Goal: Task Accomplishment & Management: Use online tool/utility

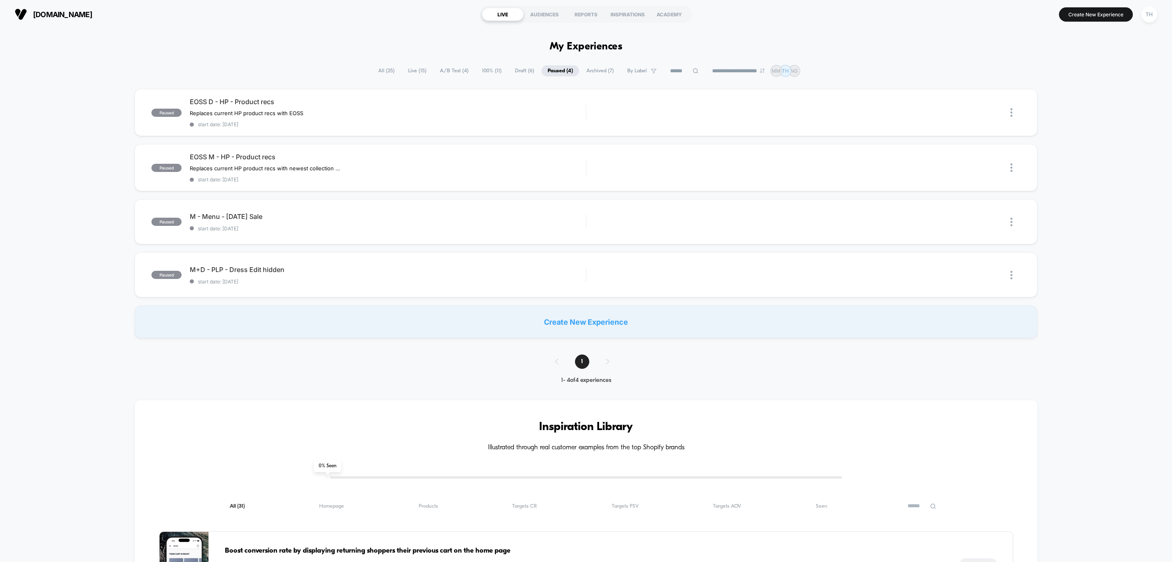
click at [416, 71] on span "Live ( 15 )" at bounding box center [417, 70] width 31 height 11
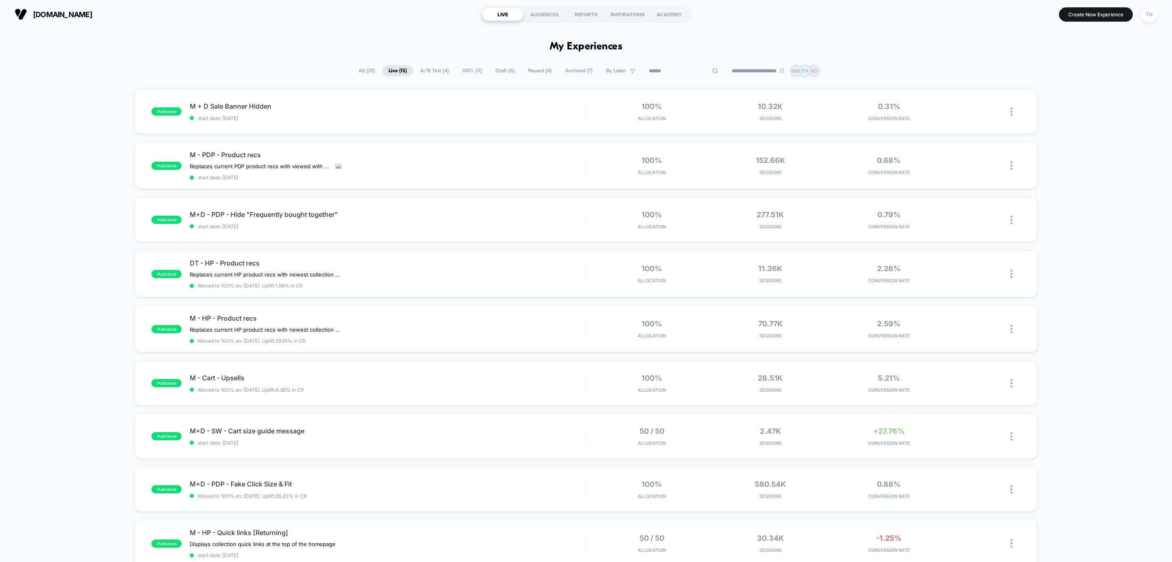
click at [680, 71] on input at bounding box center [684, 71] width 82 height 10
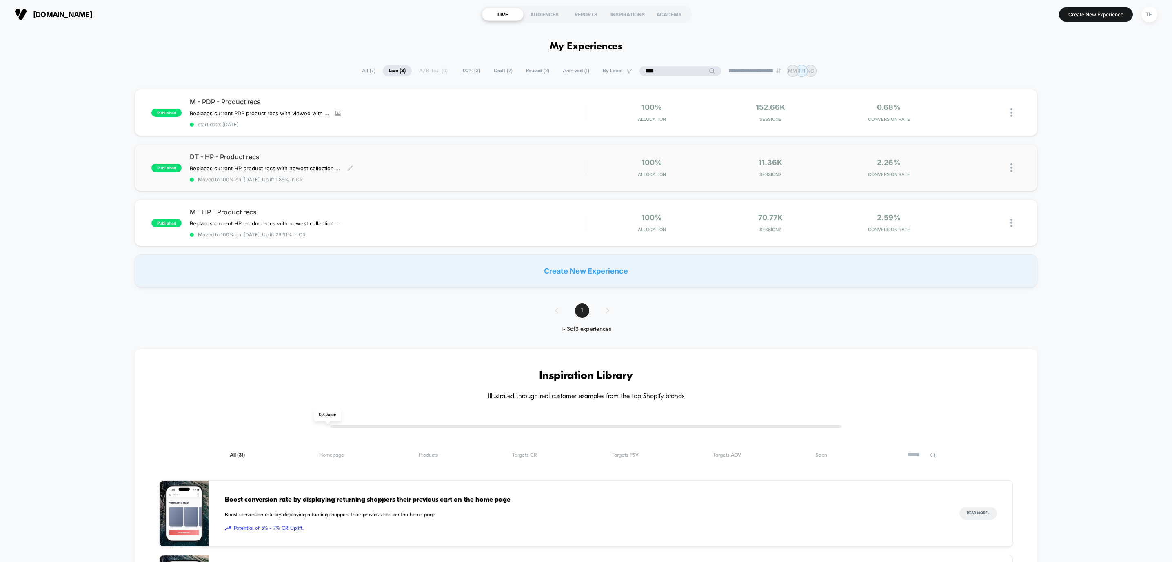
type input "****"
click at [369, 160] on div "DT - HP - Product recs Replaces current HP product recs with newest collection …" at bounding box center [388, 168] width 396 height 30
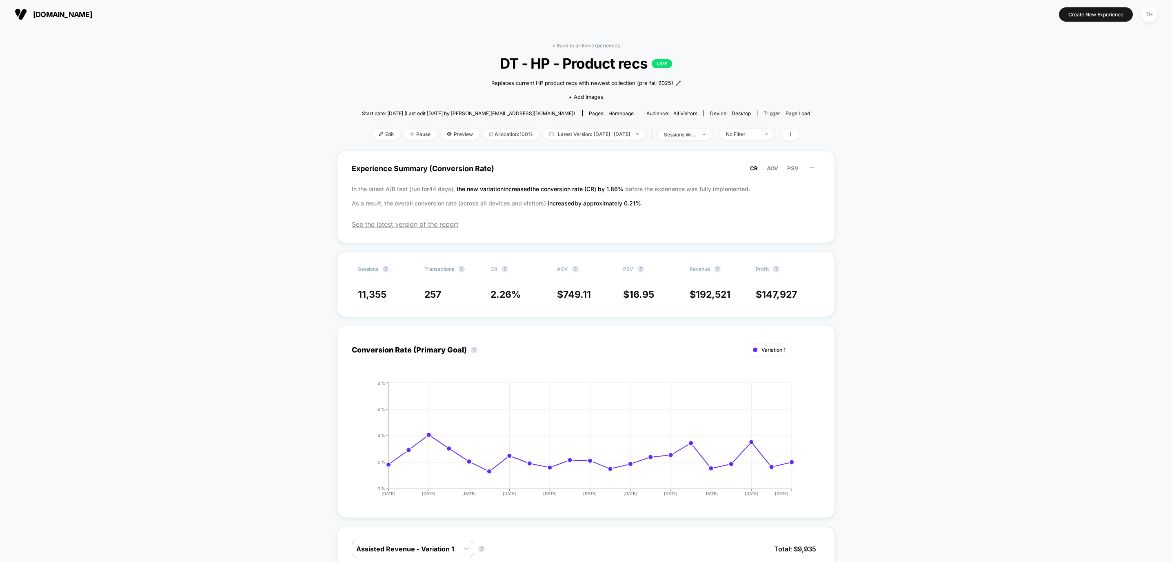
drag, startPoint x: 1167, startPoint y: 78, endPoint x: 1167, endPoint y: 89, distance: 11.8
click at [375, 132] on span "Edit" at bounding box center [386, 134] width 27 height 11
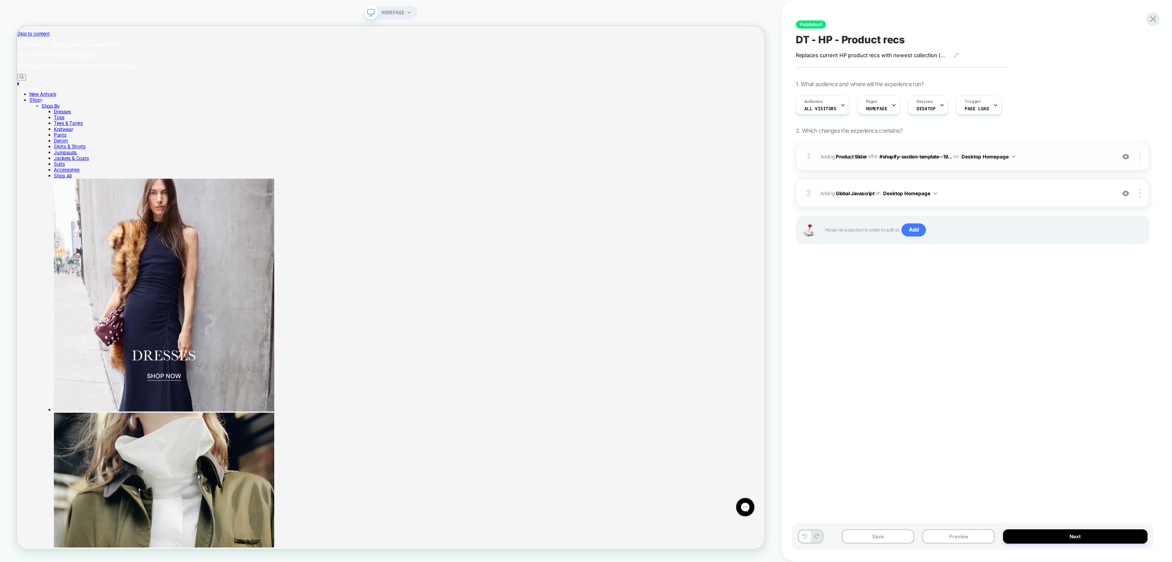
click at [1138, 157] on div at bounding box center [1141, 156] width 16 height 9
click at [1143, 153] on div at bounding box center [1141, 156] width 16 height 9
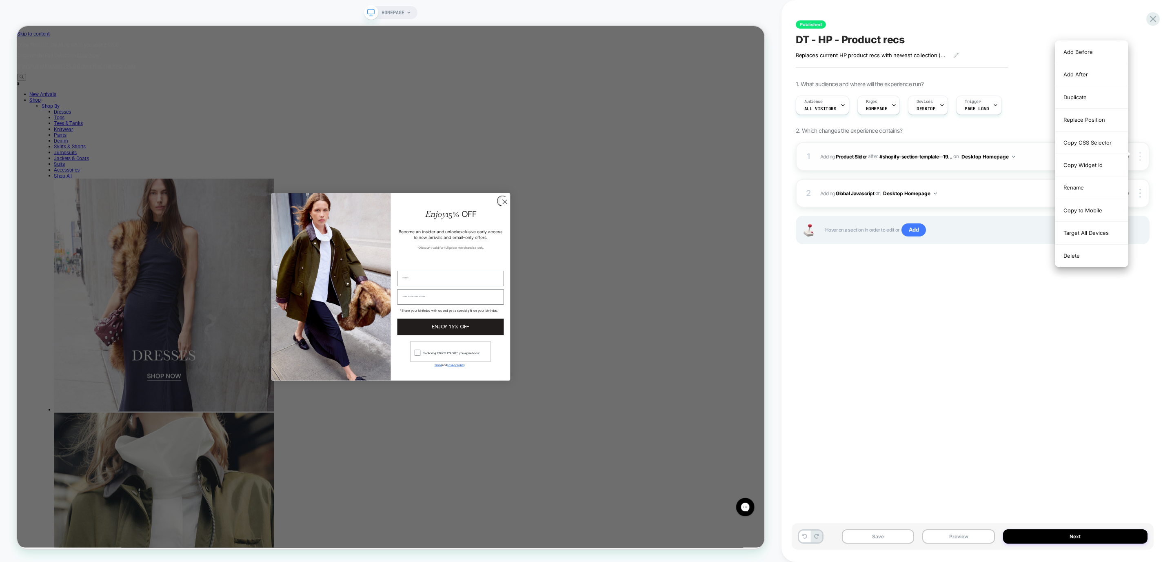
click at [1143, 153] on div at bounding box center [1141, 156] width 16 height 9
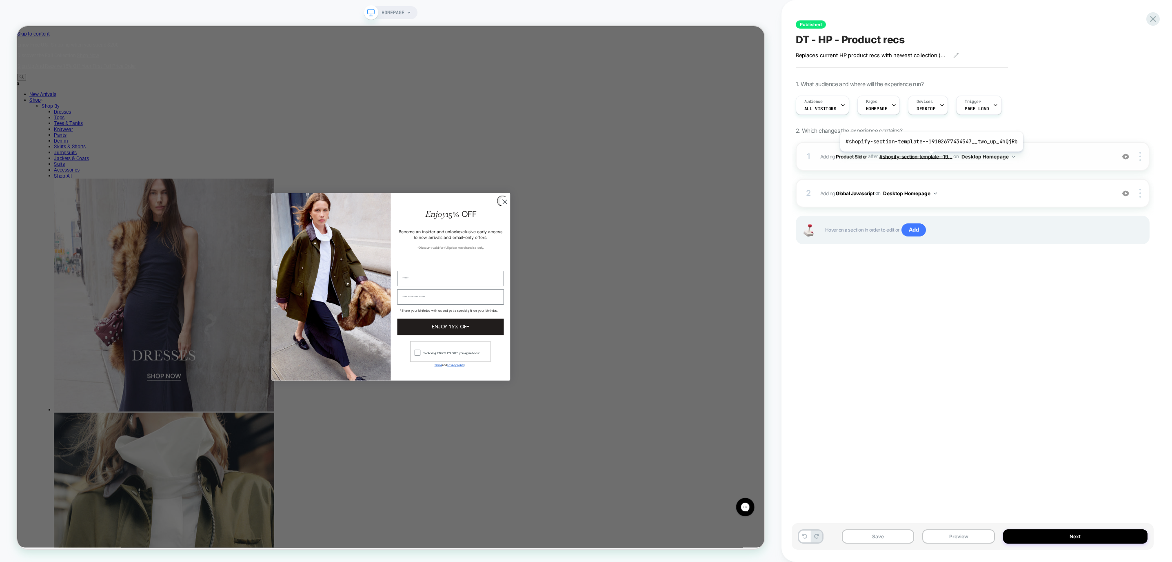
click at [930, 158] on span "#shopify-section-template--19..." at bounding box center [916, 156] width 73 height 6
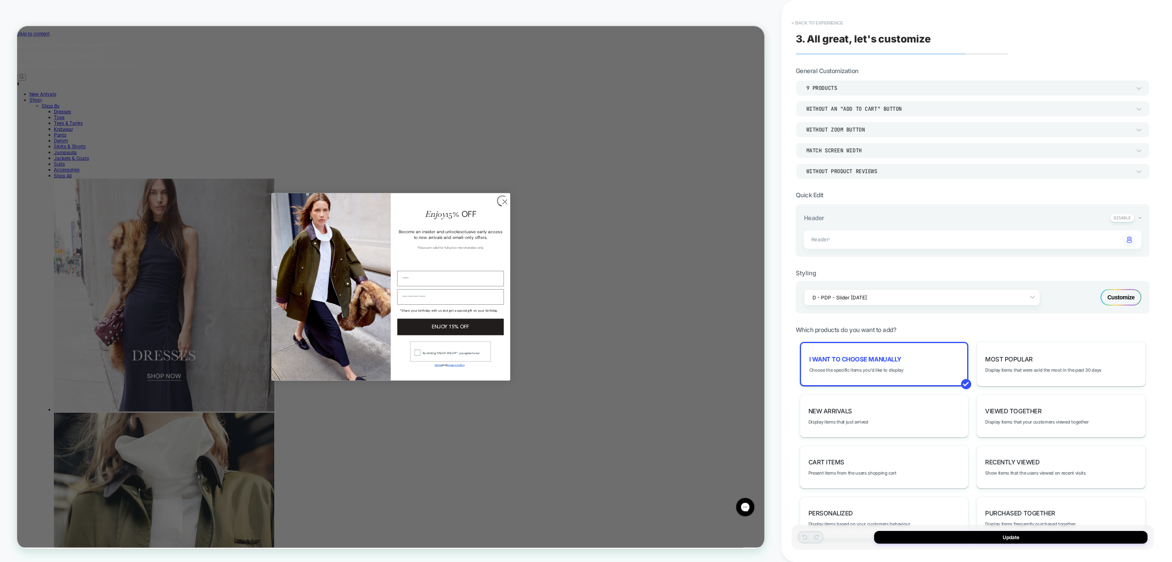
click at [814, 18] on button "< Back to experience" at bounding box center [818, 22] width 60 height 13
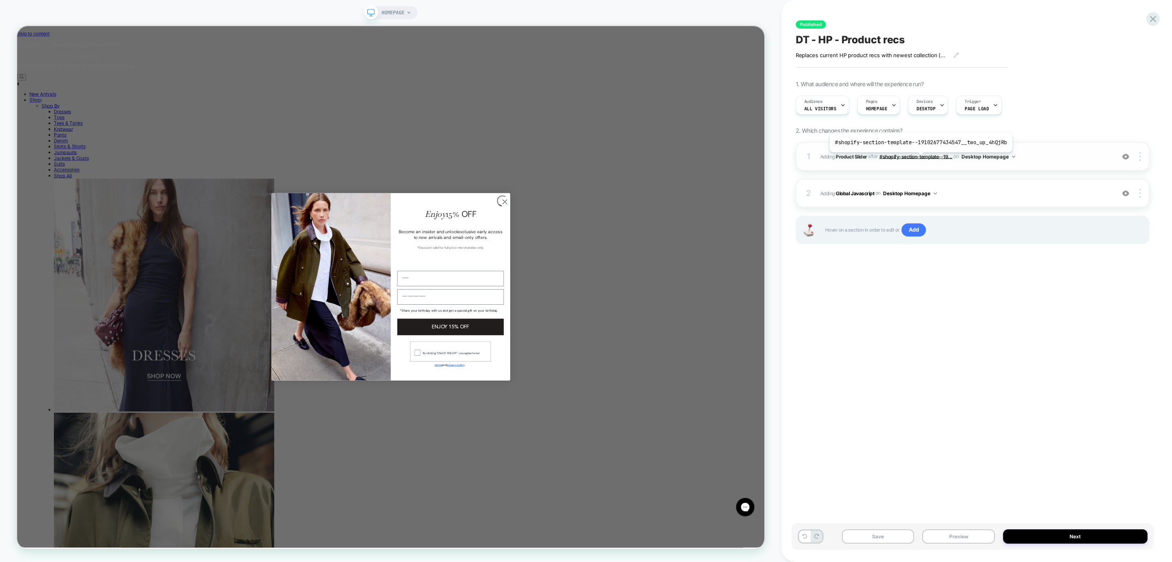
click at [919, 159] on span "#shopify-section-template--19..." at bounding box center [916, 156] width 73 height 6
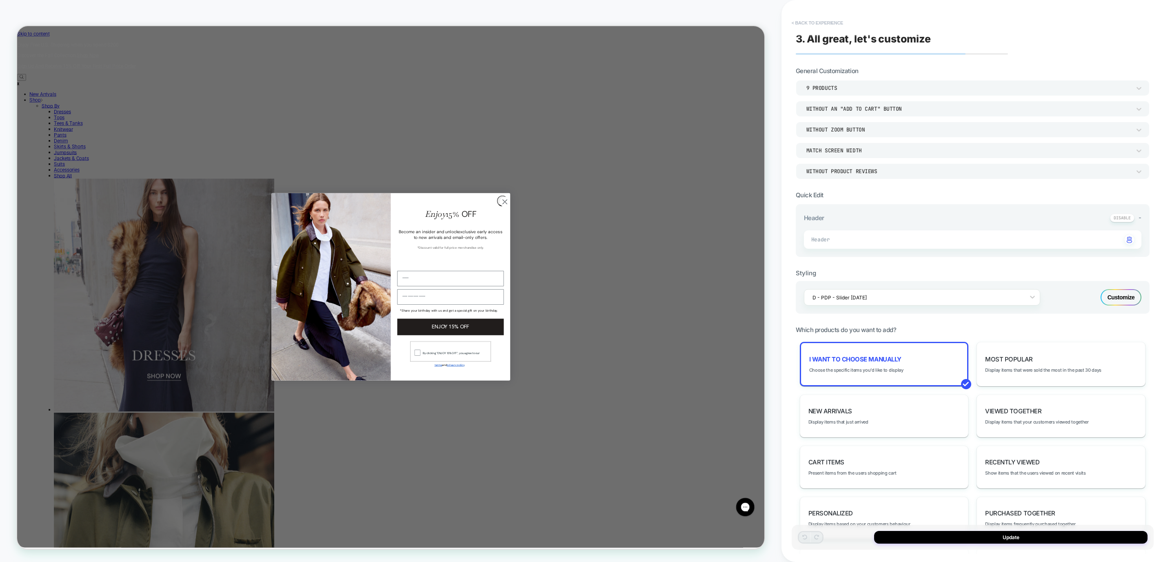
click at [793, 25] on button "< Back to experience" at bounding box center [818, 22] width 60 height 13
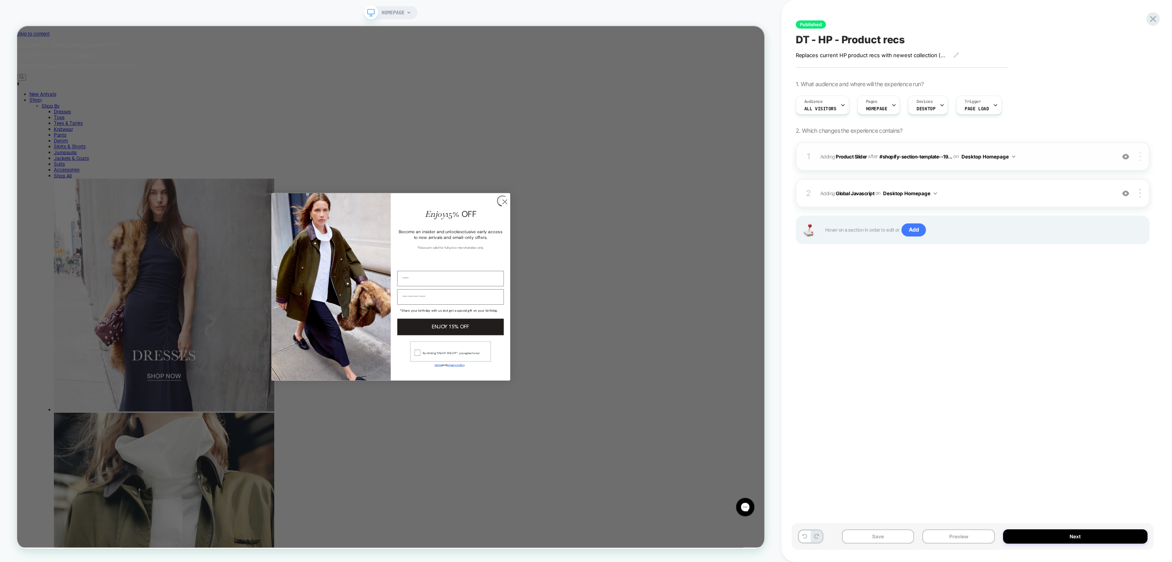
click at [1140, 160] on img at bounding box center [1141, 156] width 2 height 9
click at [1095, 120] on div "Replace Position" at bounding box center [1091, 120] width 73 height 22
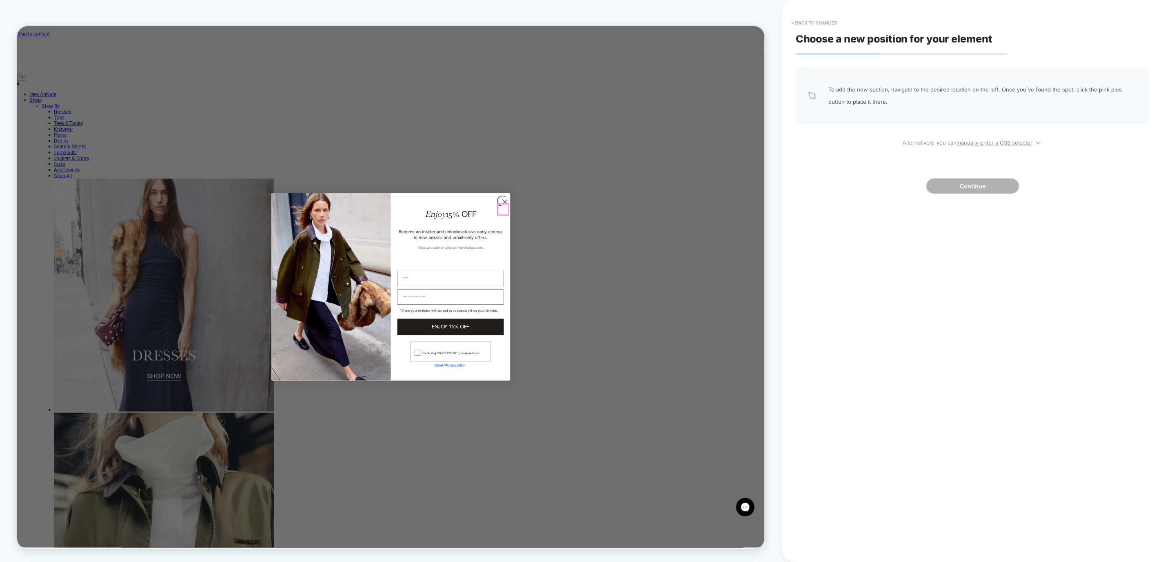
click at [666, 267] on circle "Close dialog" at bounding box center [667, 259] width 13 height 13
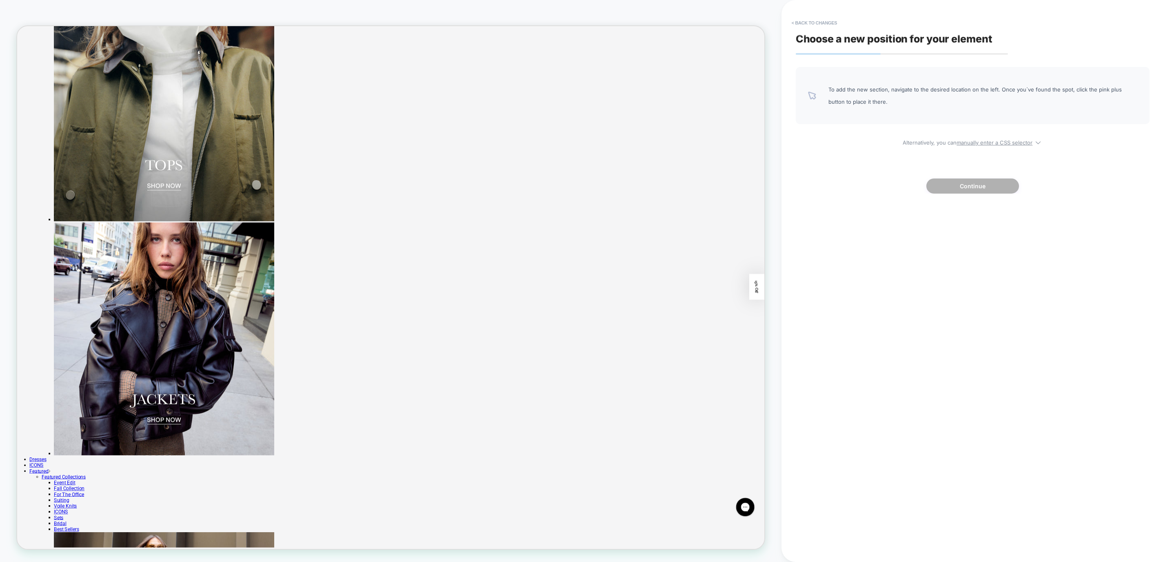
scroll to position [584, 0]
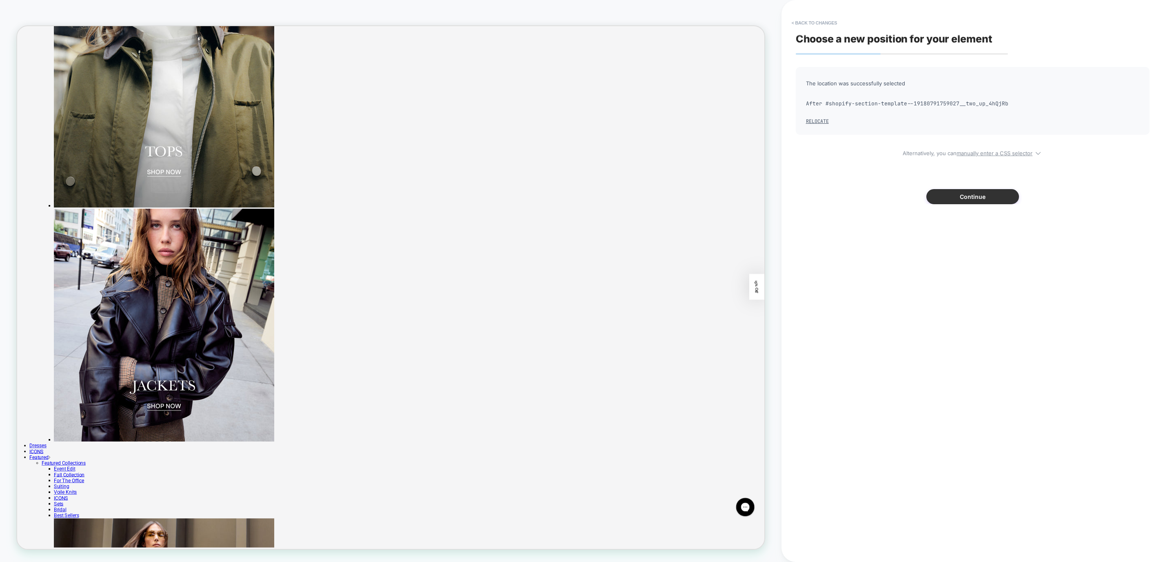
click at [986, 196] on button "Continue" at bounding box center [972, 196] width 93 height 15
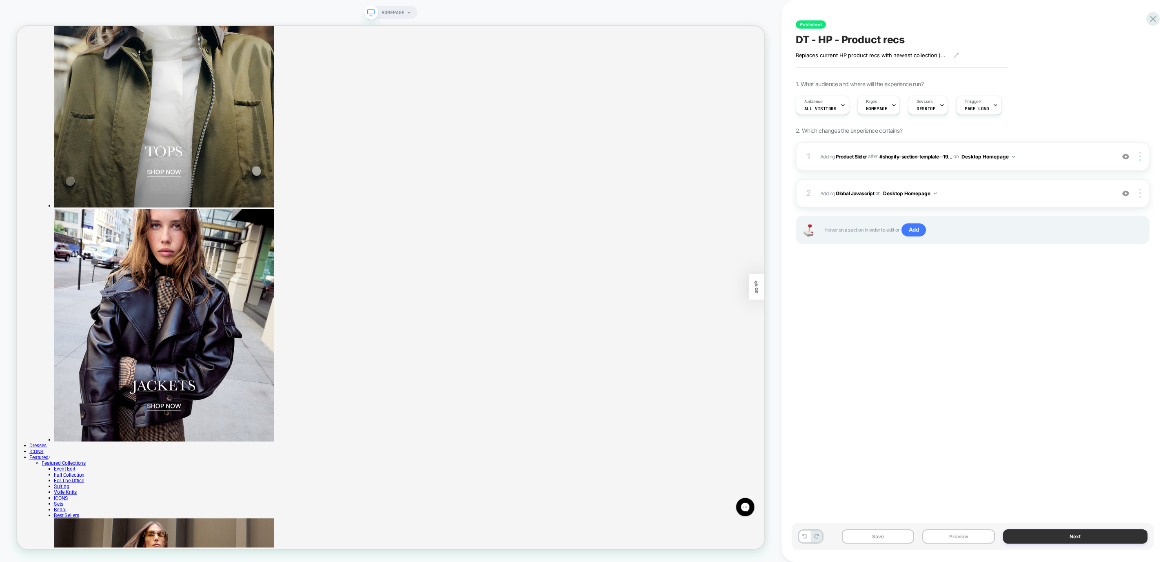
click at [1073, 533] on button "Next" at bounding box center [1075, 536] width 144 height 14
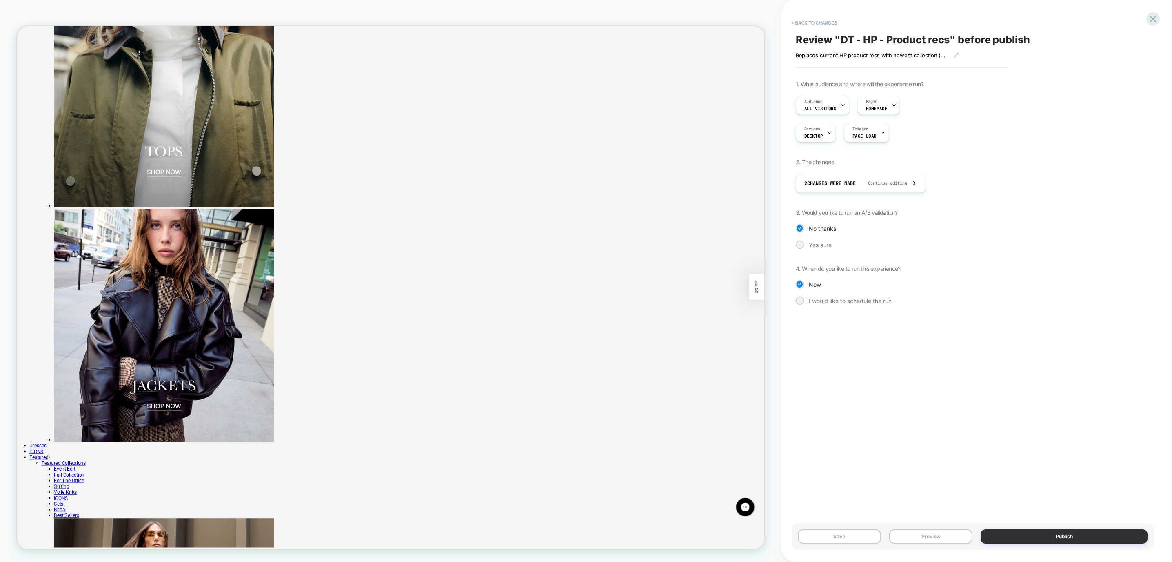
click at [1073, 533] on button "Publish" at bounding box center [1064, 536] width 167 height 14
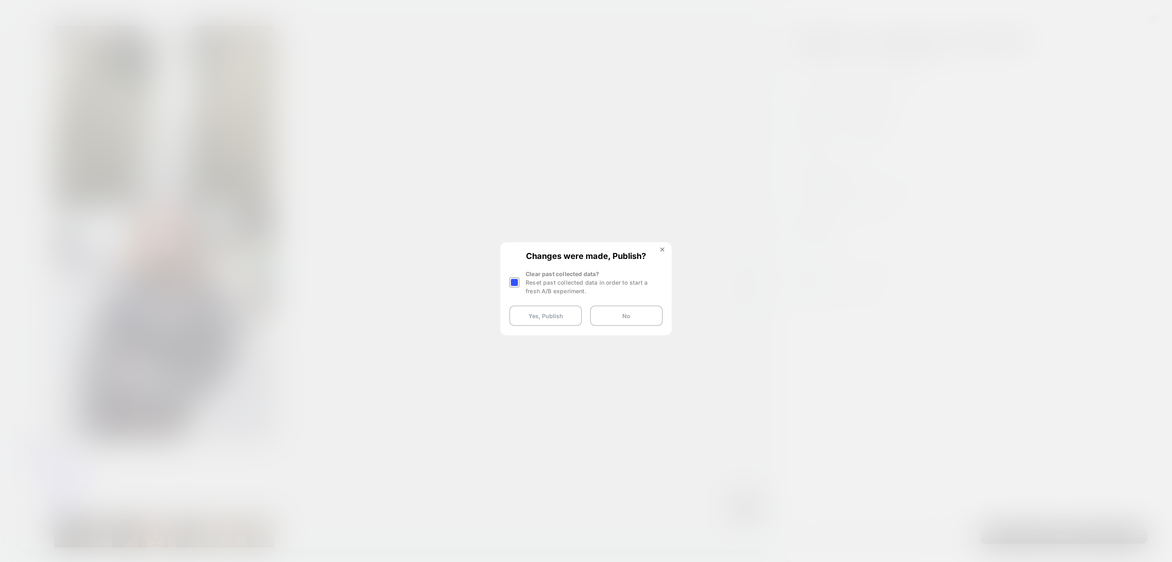
click at [520, 286] on div at bounding box center [515, 282] width 12 height 26
click at [517, 286] on div at bounding box center [514, 282] width 10 height 10
click at [524, 313] on button "Yes, Publish" at bounding box center [545, 315] width 73 height 20
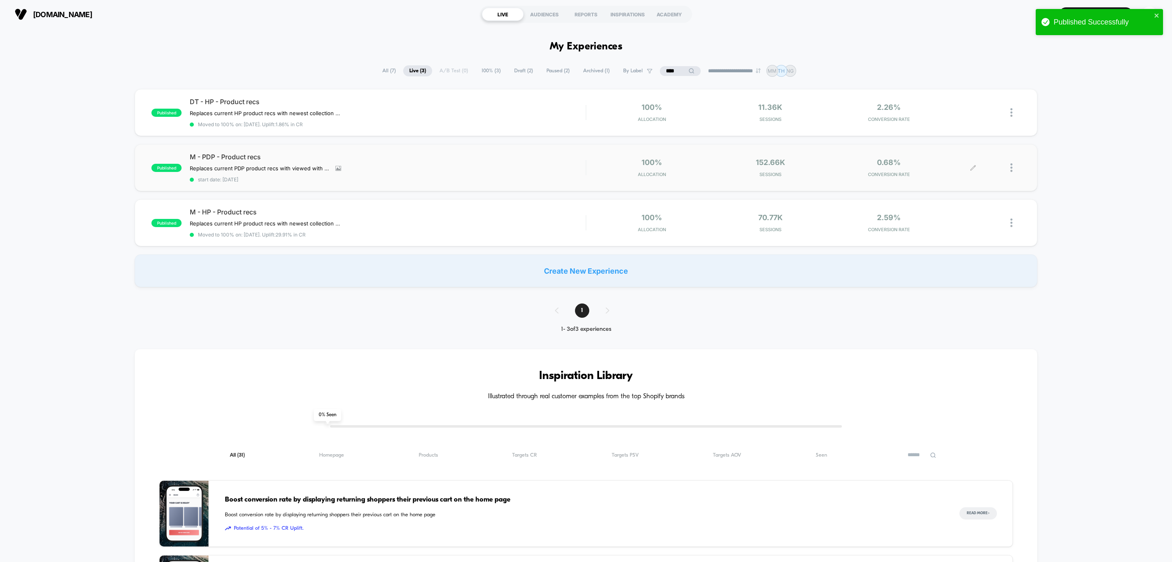
click at [971, 167] on icon at bounding box center [973, 167] width 6 height 6
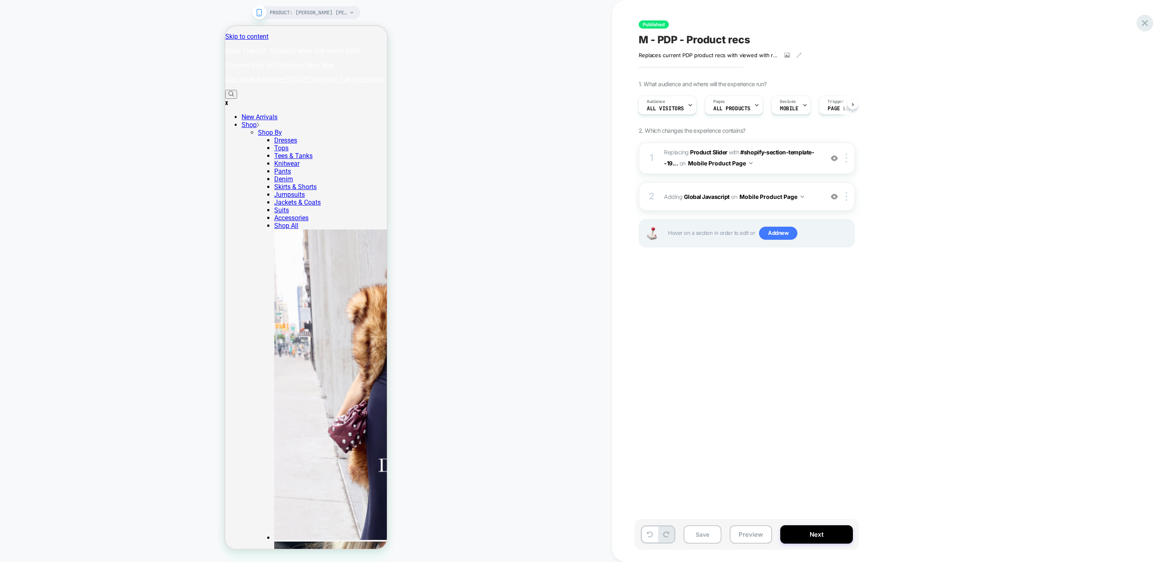
scroll to position [0, 2]
click at [1147, 25] on icon at bounding box center [1145, 23] width 6 height 6
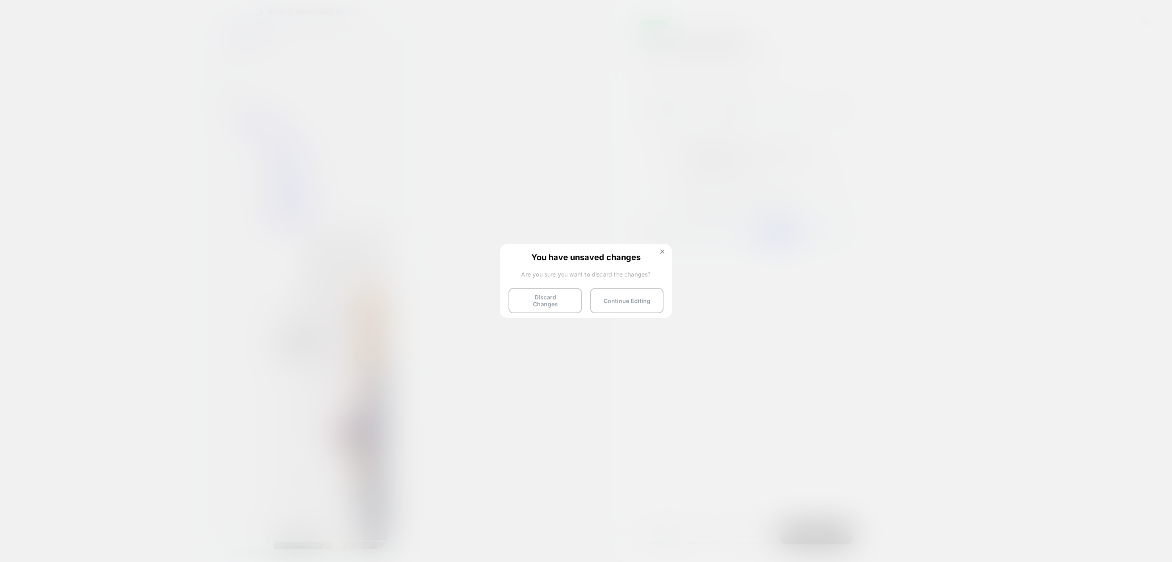
scroll to position [0, 0]
click at [560, 300] on button "Discard Changes" at bounding box center [545, 300] width 73 height 25
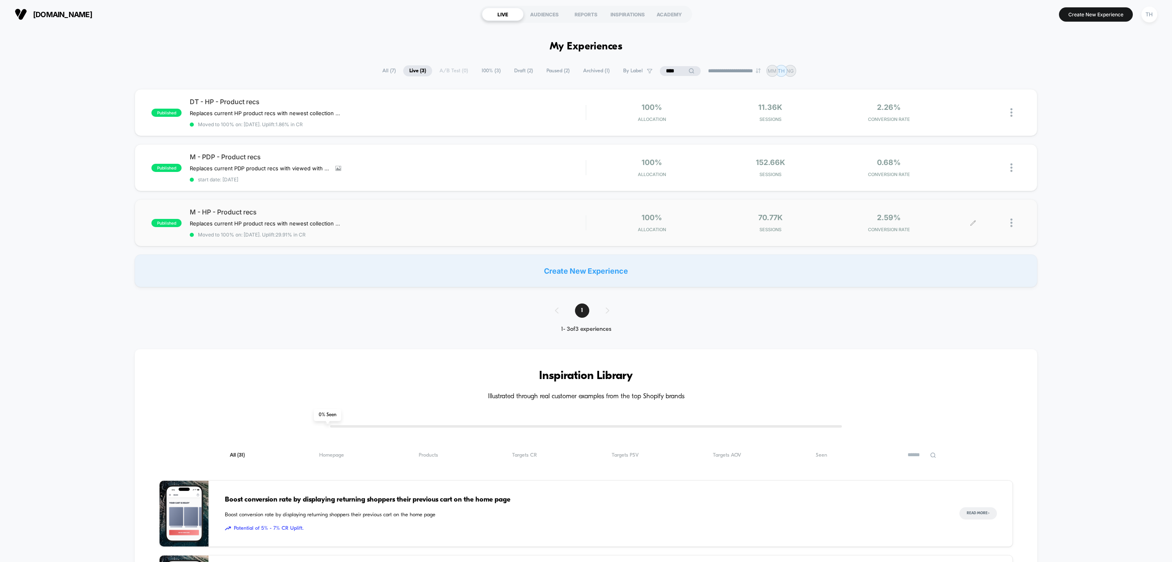
click at [973, 223] on icon at bounding box center [973, 223] width 6 height 6
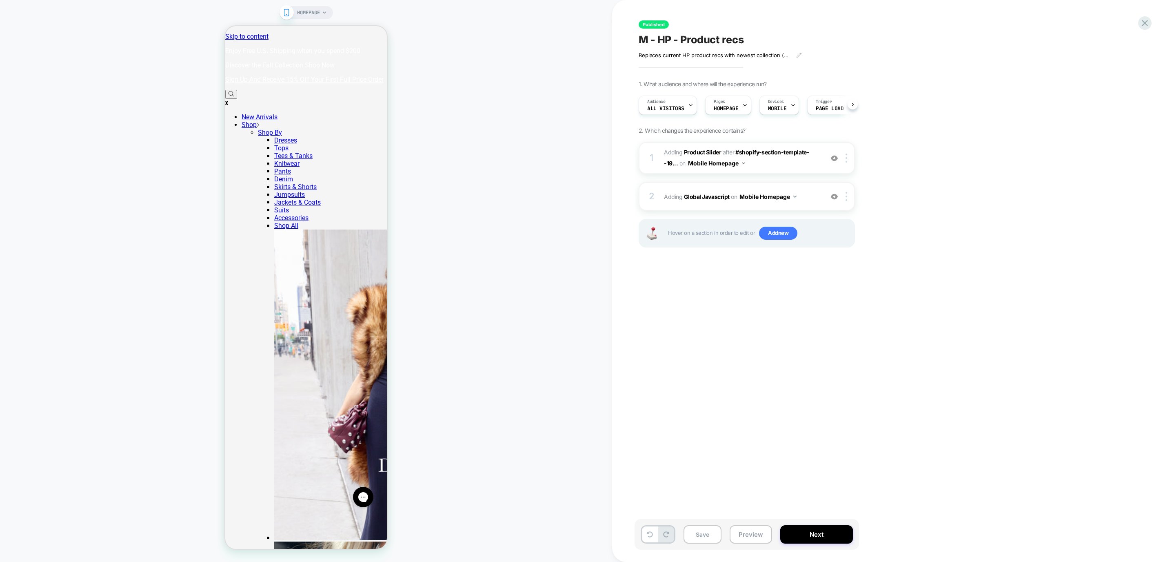
scroll to position [0, 0]
click at [848, 161] on div at bounding box center [847, 157] width 13 height 9
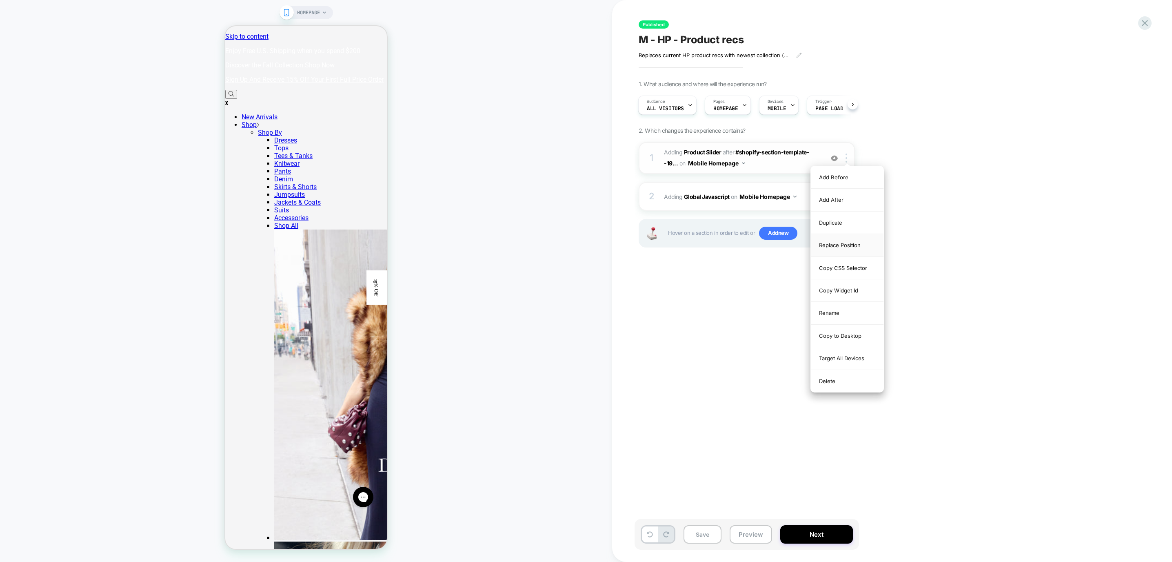
click at [840, 245] on div "Replace Position" at bounding box center [847, 245] width 73 height 22
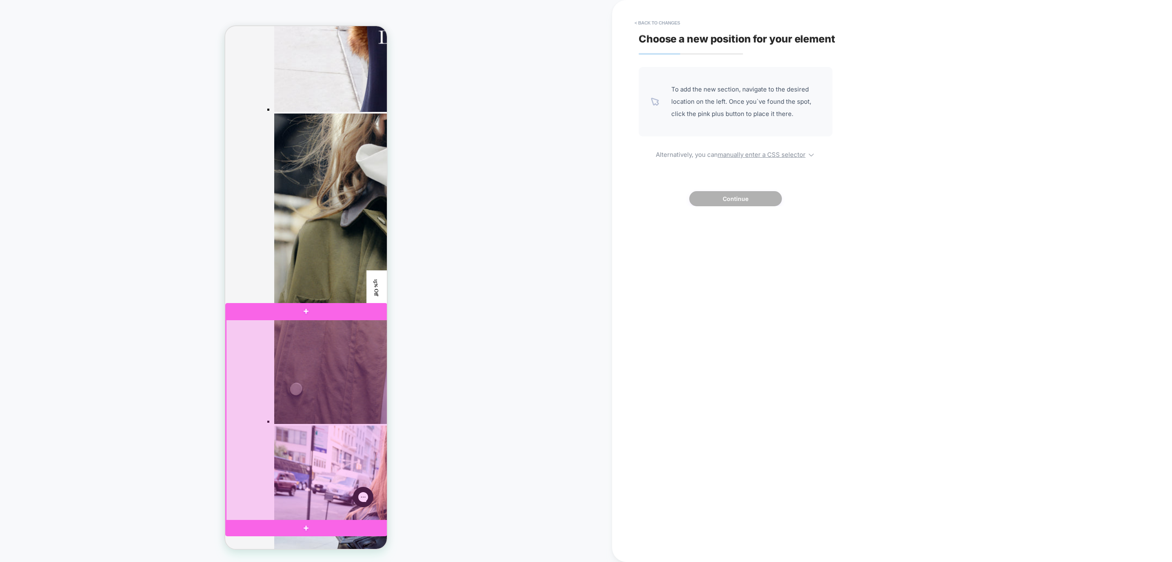
scroll to position [490, 0]
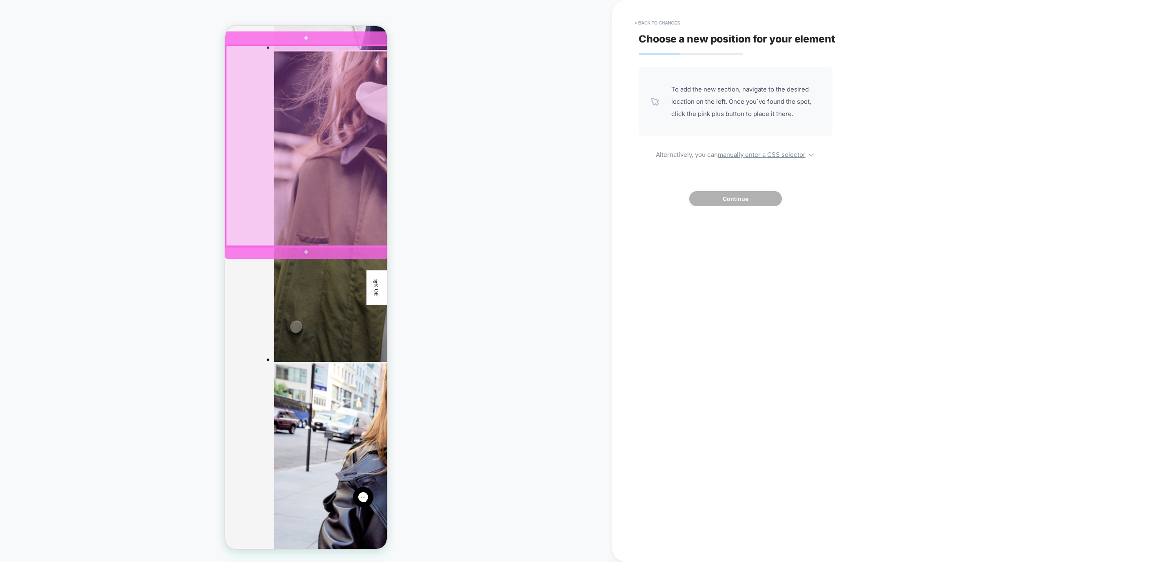
click at [295, 242] on div at bounding box center [307, 145] width 162 height 201
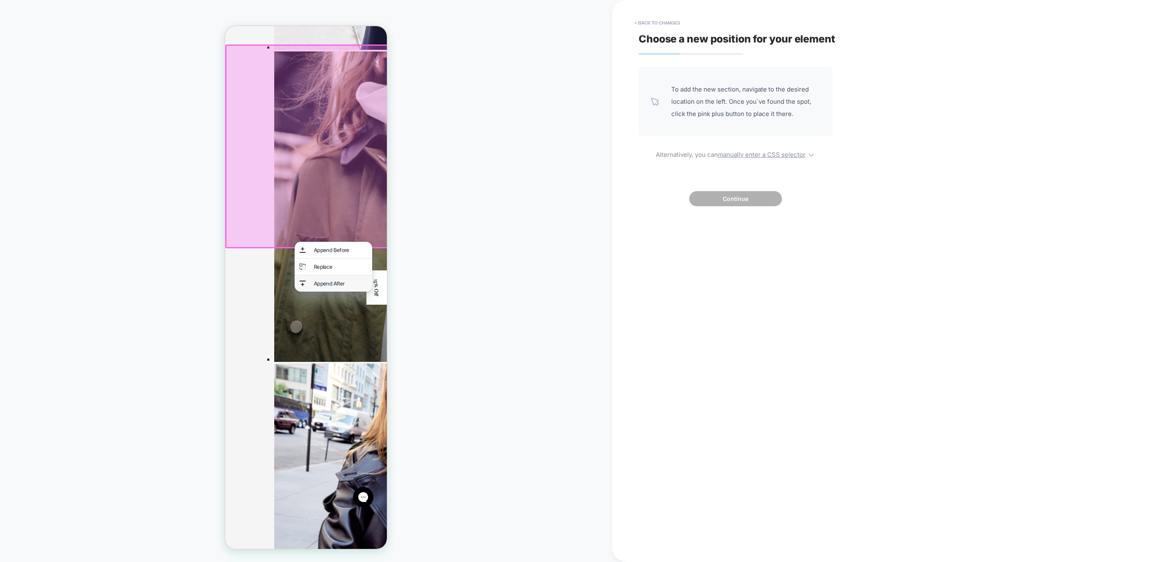
click at [313, 276] on div "Append After" at bounding box center [334, 283] width 78 height 16
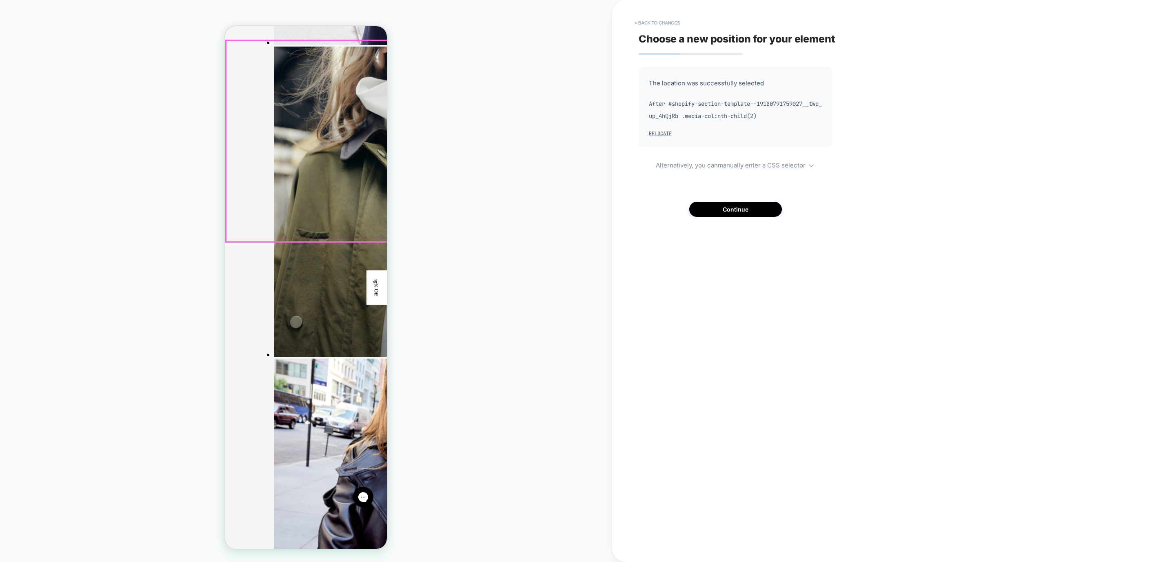
scroll to position [495, 0]
click at [711, 208] on button "Continue" at bounding box center [735, 209] width 93 height 15
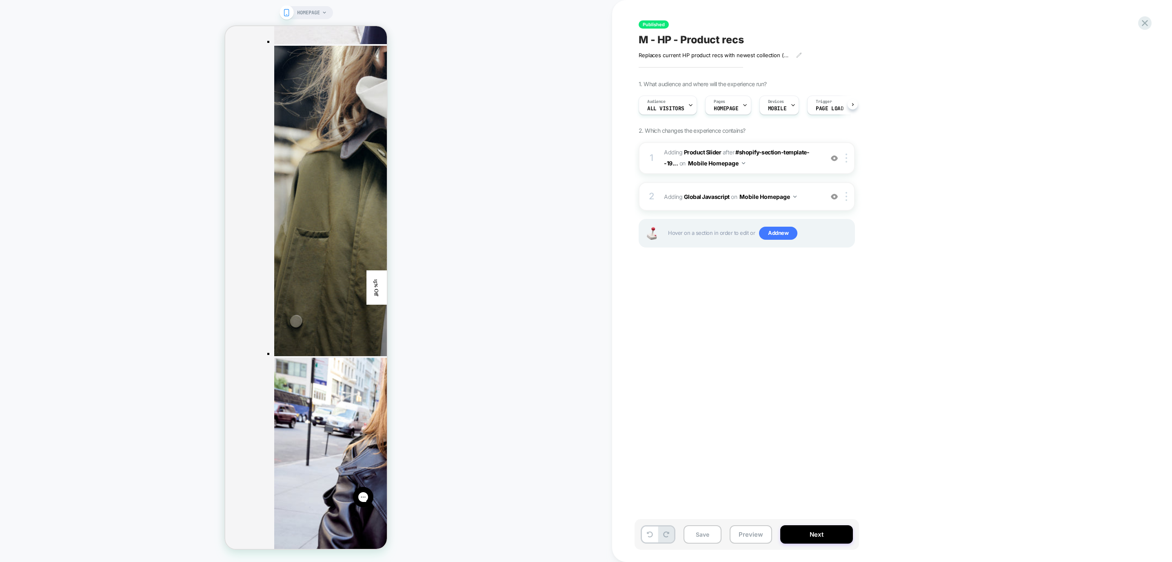
scroll to position [0, 0]
click at [810, 535] on button "Next" at bounding box center [816, 534] width 73 height 18
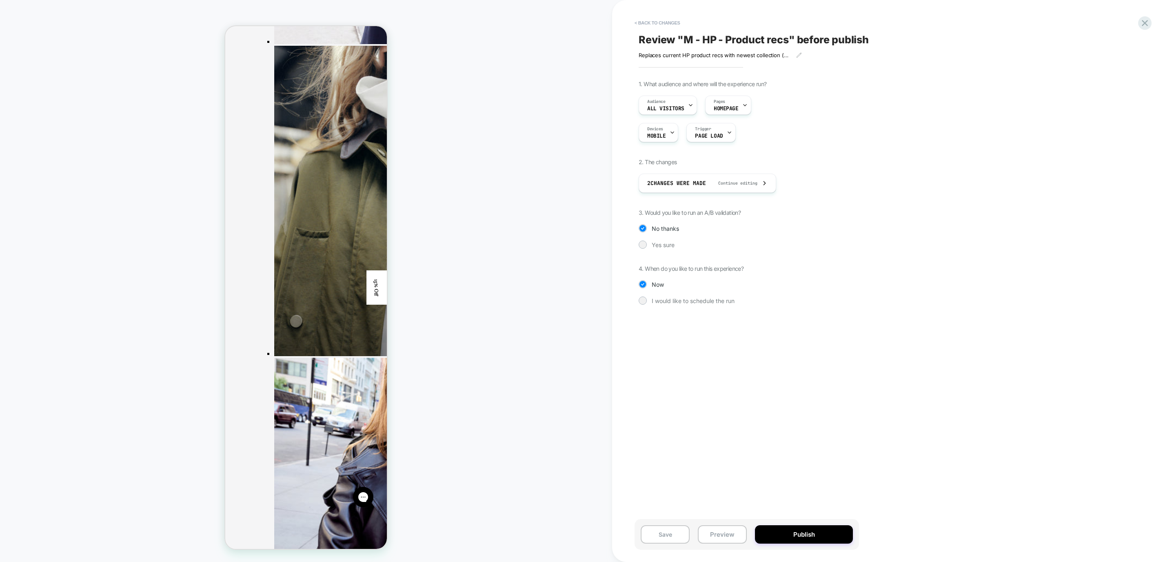
click at [810, 535] on button "Publish" at bounding box center [804, 534] width 98 height 18
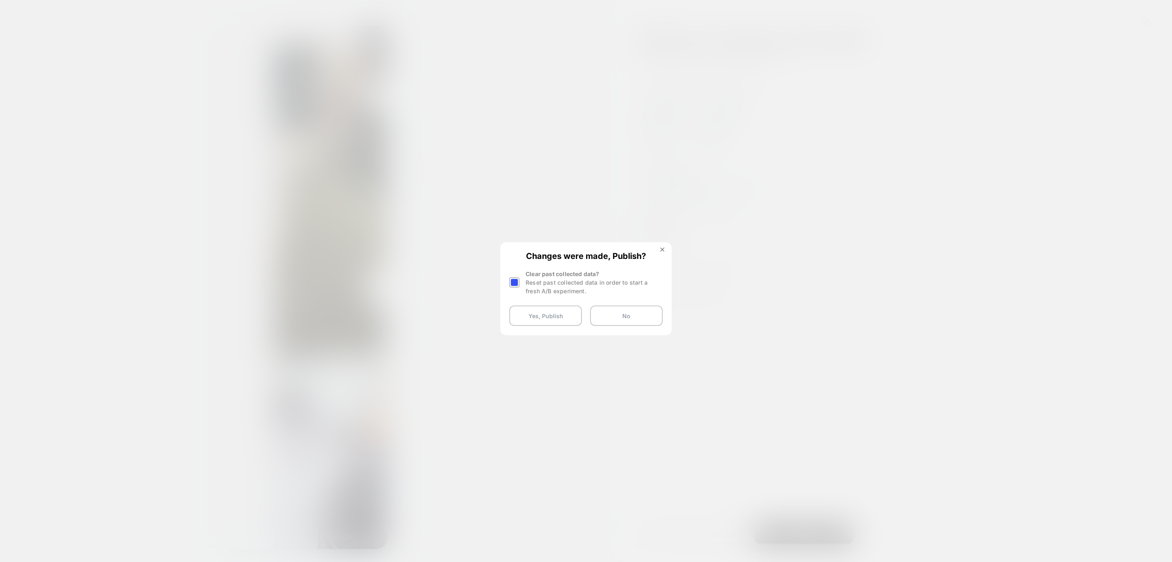
click at [516, 281] on div at bounding box center [514, 282] width 10 height 10
click at [538, 317] on button "Yes, Publish" at bounding box center [545, 315] width 73 height 20
